Goal: Task Accomplishment & Management: Manage account settings

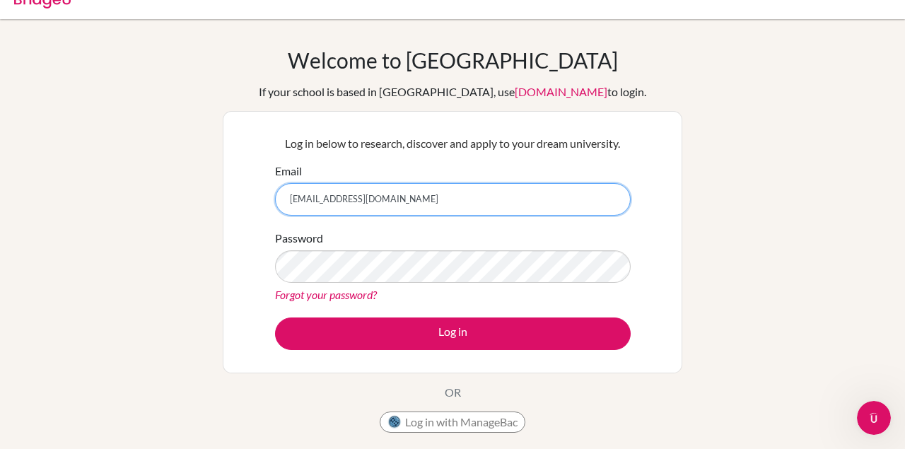
type input "[EMAIL_ADDRESS][DOMAIN_NAME]"
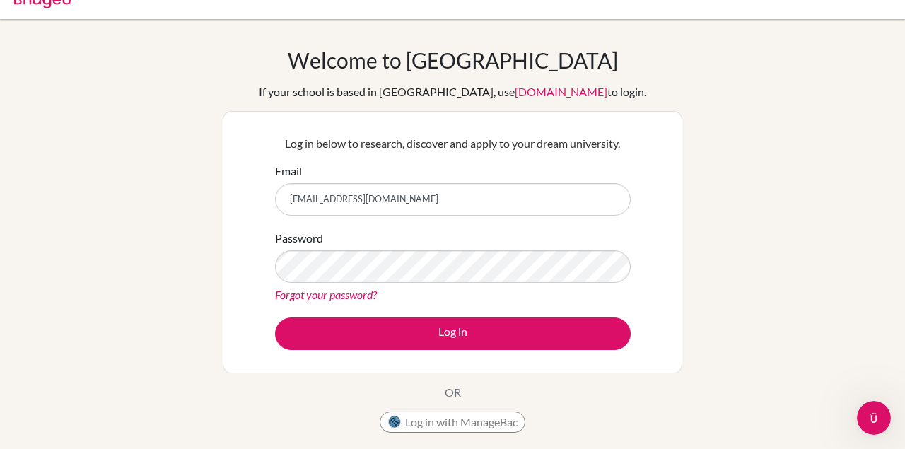
click at [440, 311] on form "Email [EMAIL_ADDRESS][DOMAIN_NAME] Password Forgot your password? Log in" at bounding box center [453, 256] width 356 height 187
click at [350, 295] on link "Forgot your password?" at bounding box center [326, 294] width 102 height 13
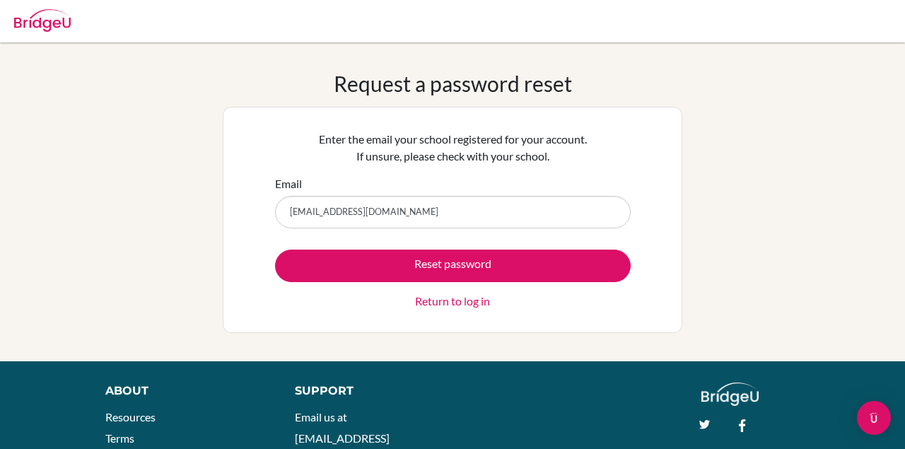
type input "[EMAIL_ADDRESS][DOMAIN_NAME]"
click at [452, 265] on button "Reset password" at bounding box center [453, 266] width 356 height 33
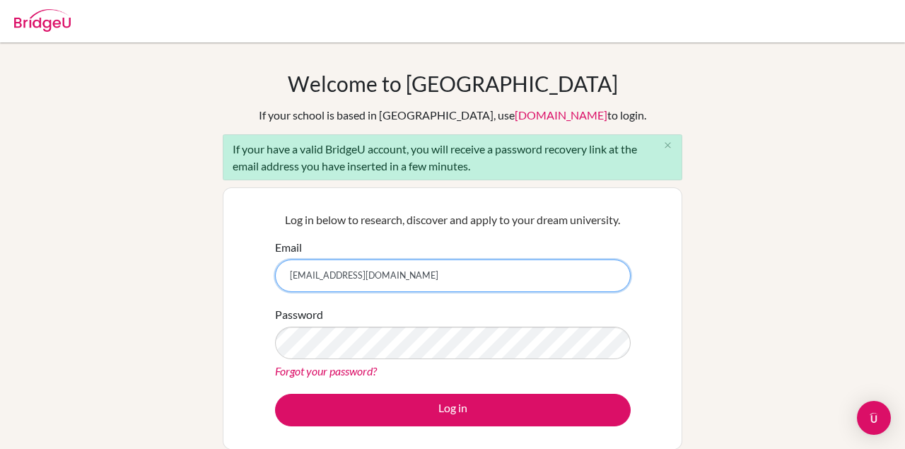
type input "[EMAIL_ADDRESS][DOMAIN_NAME]"
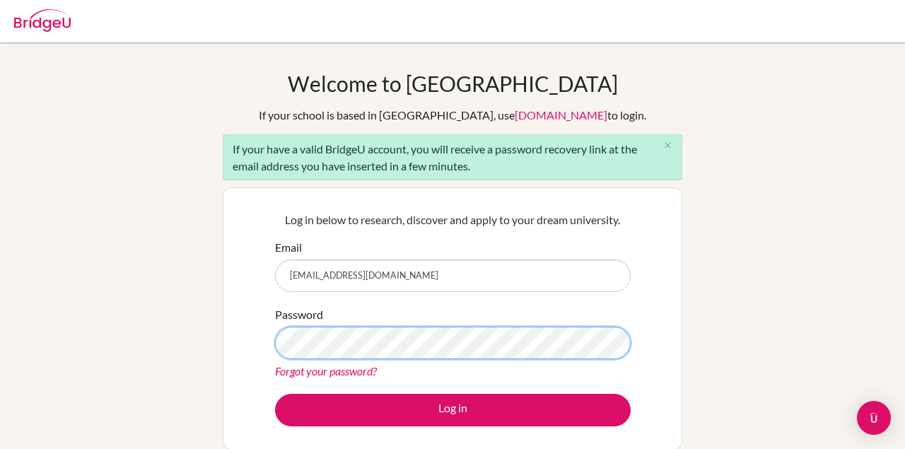
click at [452, 409] on button "Log in" at bounding box center [453, 410] width 356 height 33
